Goal: Navigation & Orientation: Find specific page/section

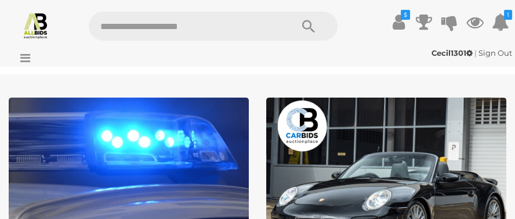
click at [182, 150] on img at bounding box center [129, 202] width 240 height 210
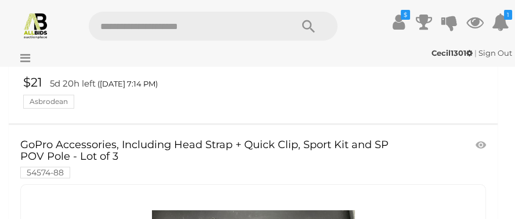
scroll to position [6030, 0]
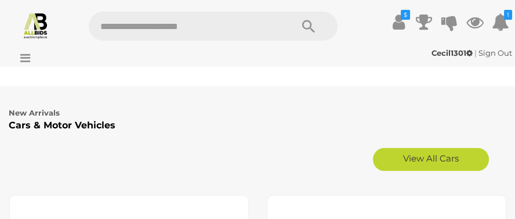
scroll to position [2609, 0]
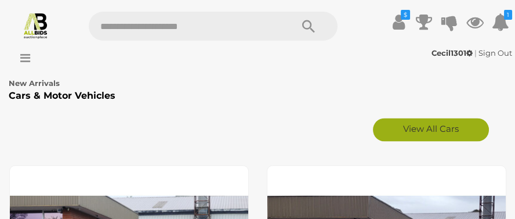
click at [432, 127] on link "View All Cars" at bounding box center [431, 129] width 116 height 23
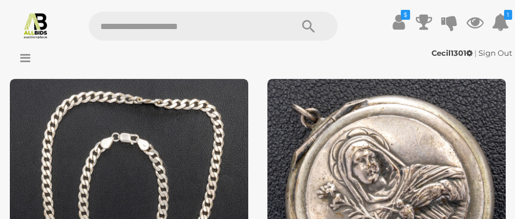
scroll to position [3827, 0]
